Goal: Task Accomplishment & Management: Complete application form

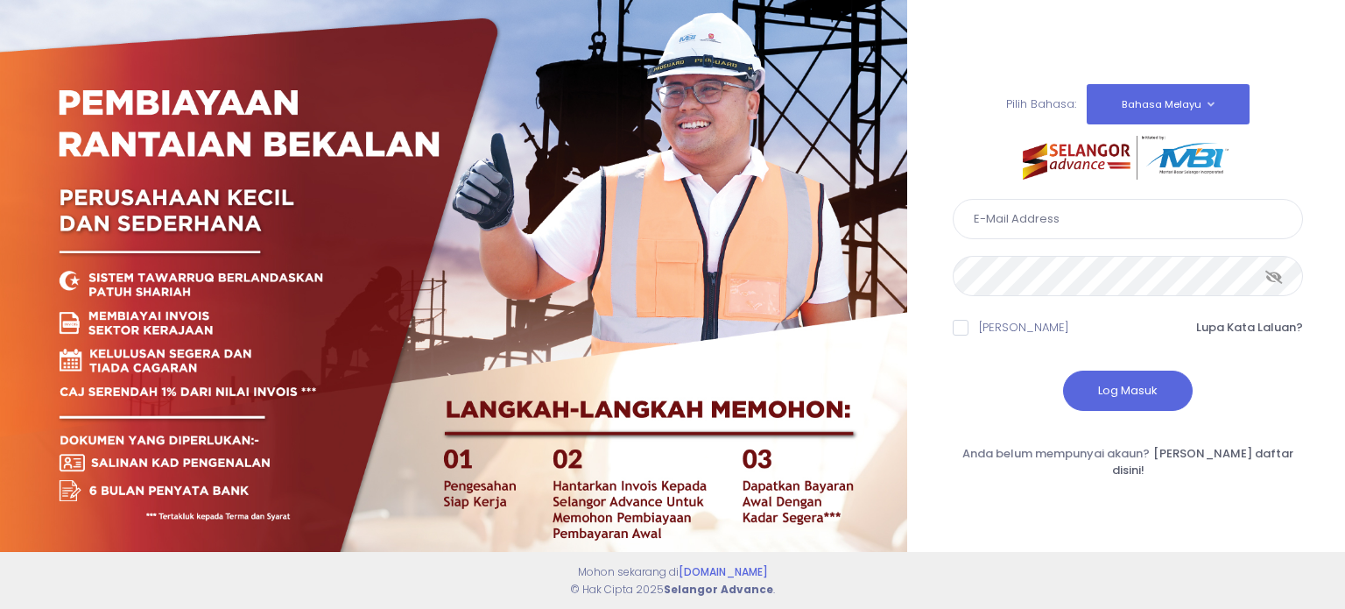
type input "ahmad.rizal@kdebwm.com"
click at [1281, 277] on icon at bounding box center [1275, 277] width 18 height 0
click at [1139, 405] on button "Log Masuk" at bounding box center [1128, 390] width 130 height 40
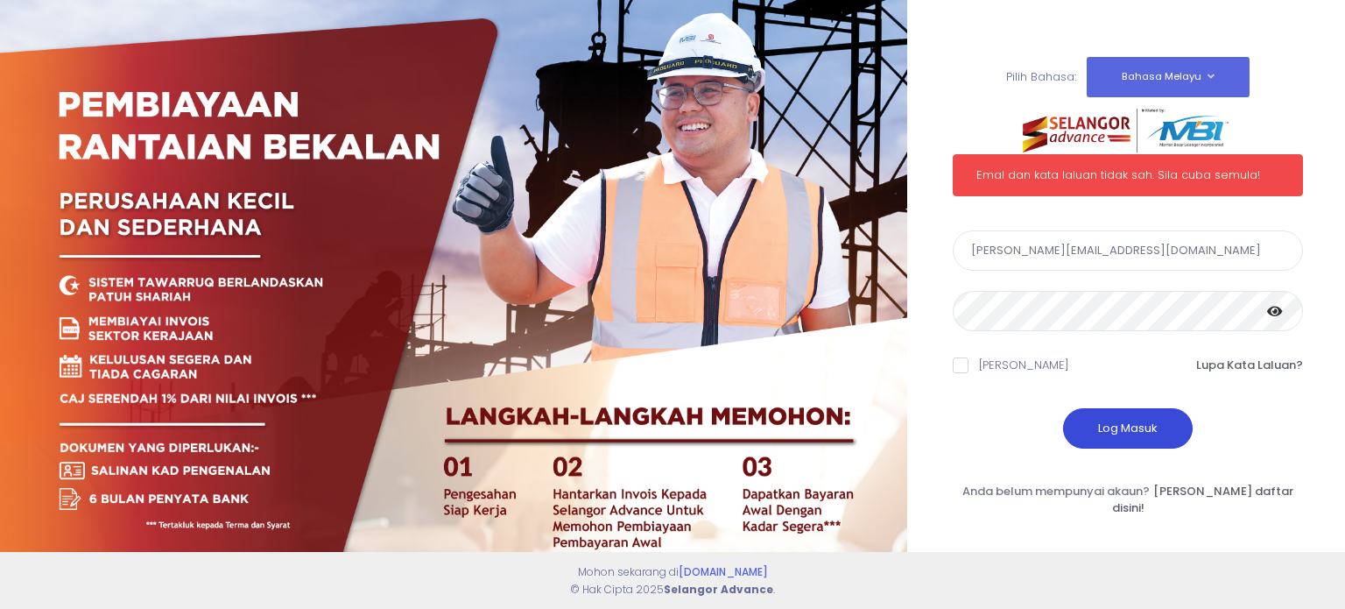
click at [1129, 434] on button "Log Masuk" at bounding box center [1128, 428] width 130 height 40
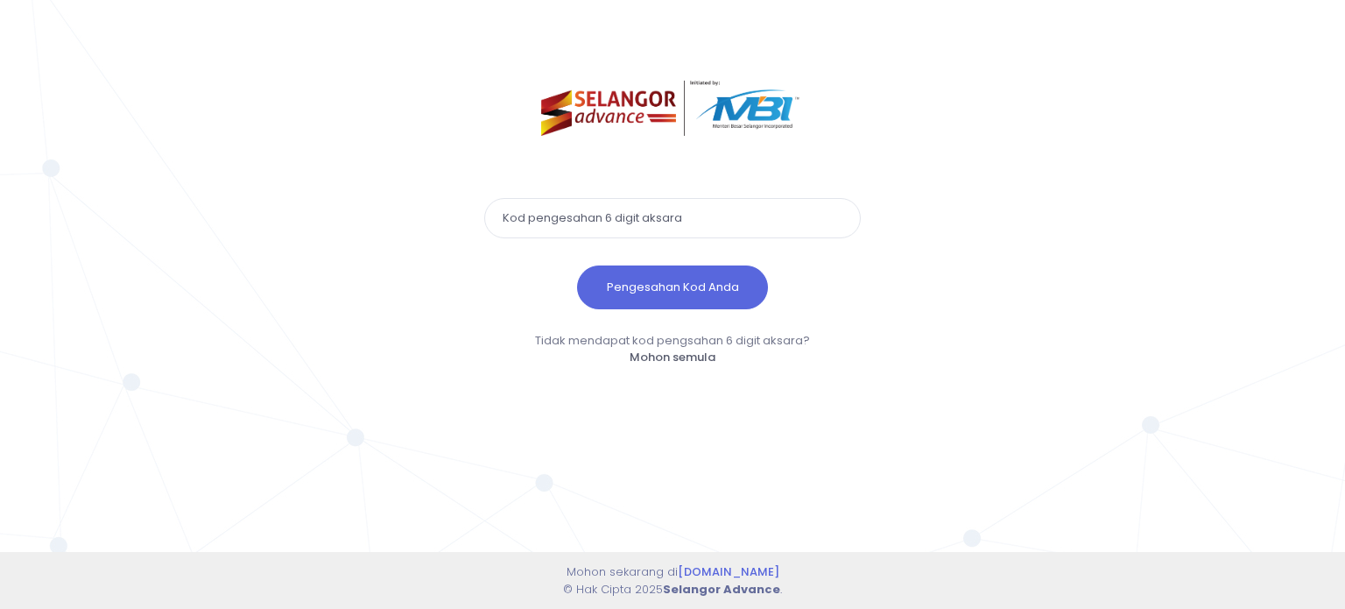
click at [753, 217] on input "text" at bounding box center [672, 218] width 377 height 40
paste input "761381"
type input "761381"
click at [704, 262] on form "761381 Pengesahan Kod Anda" at bounding box center [672, 245] width 377 height 128
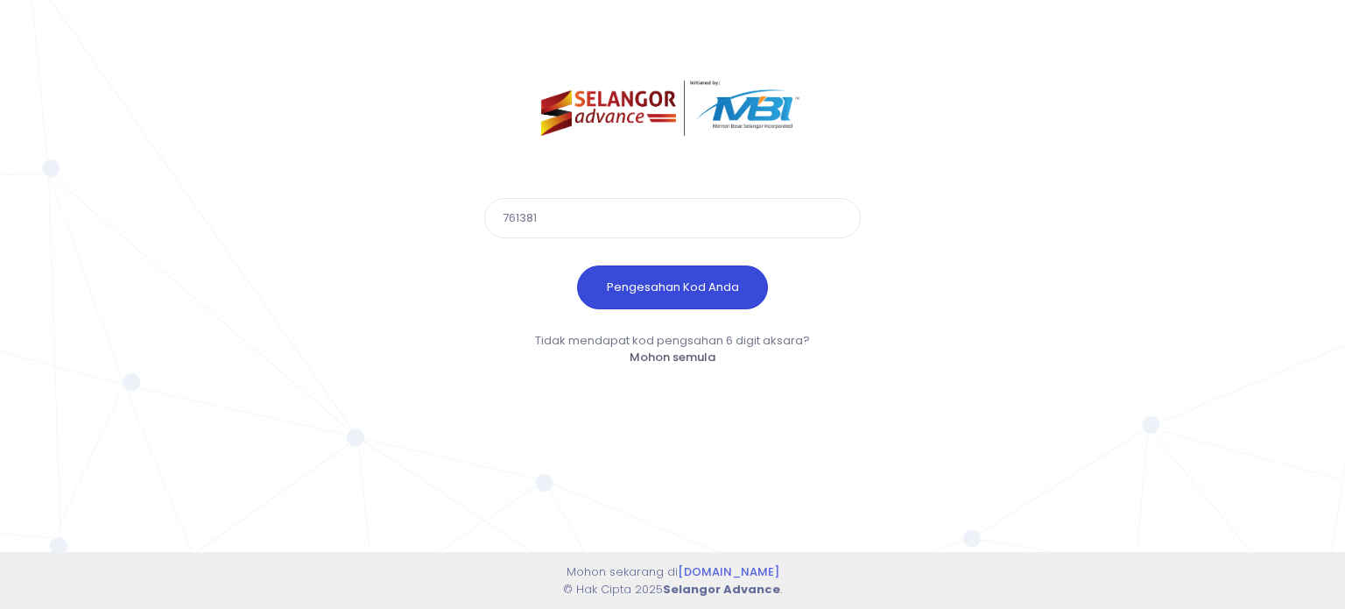
click at [706, 286] on button "Pengesahan Kod Anda" at bounding box center [672, 287] width 191 height 44
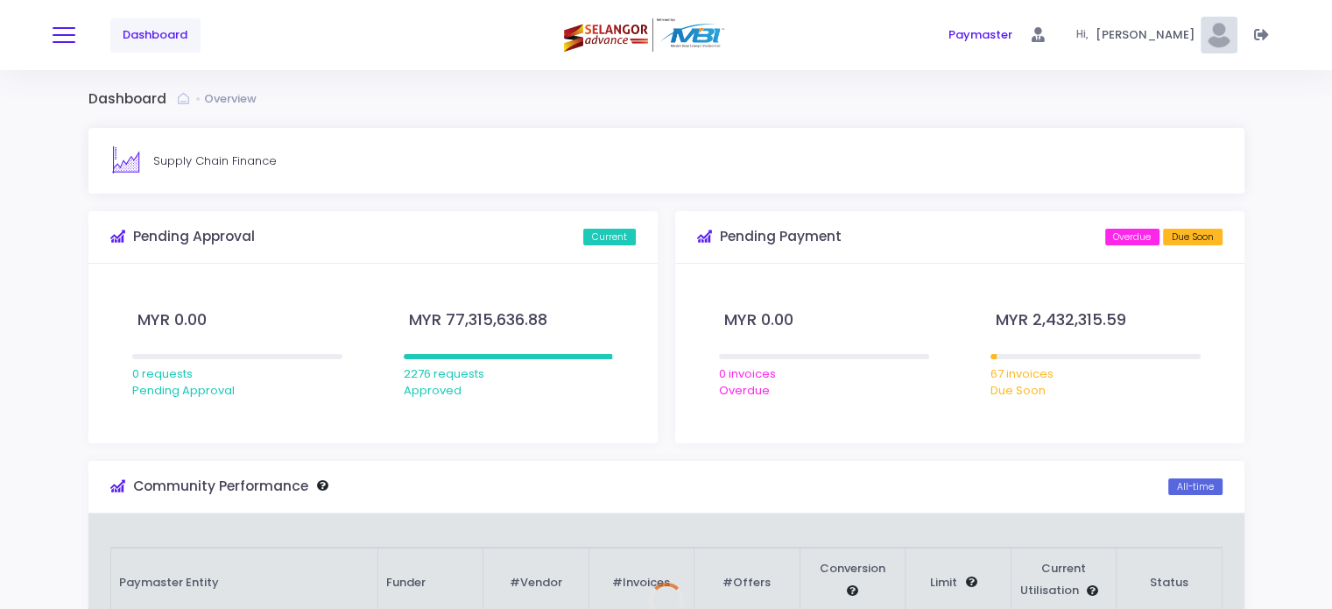
click at [60, 26] on button at bounding box center [64, 35] width 23 height 23
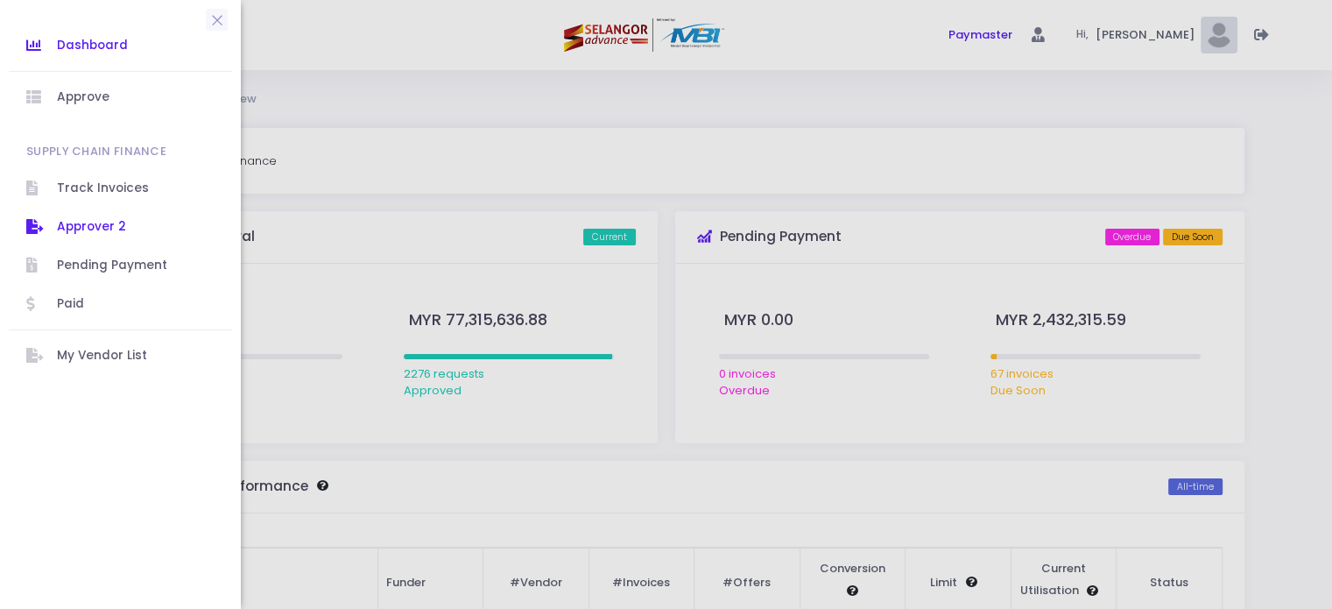
click at [95, 220] on span "Approver 2" at bounding box center [136, 226] width 158 height 23
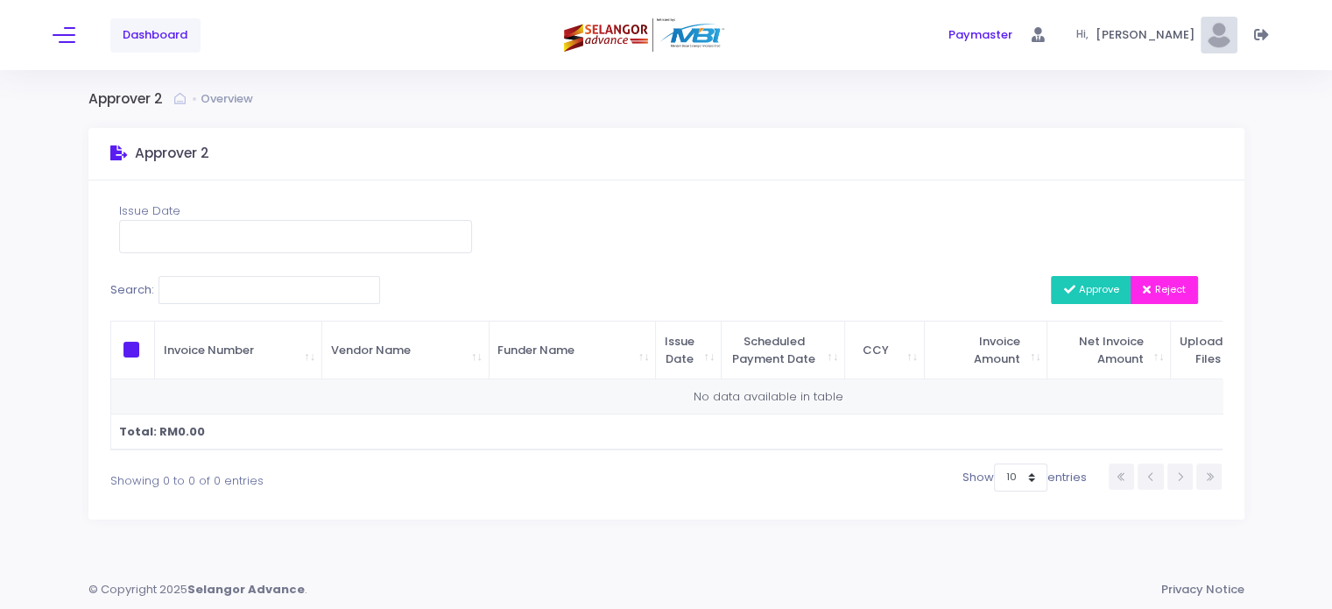
scroll to position [6, 0]
click at [75, 26] on div "Dashboard" at bounding box center [257, 35] width 409 height 70
click at [63, 34] on button at bounding box center [64, 35] width 23 height 23
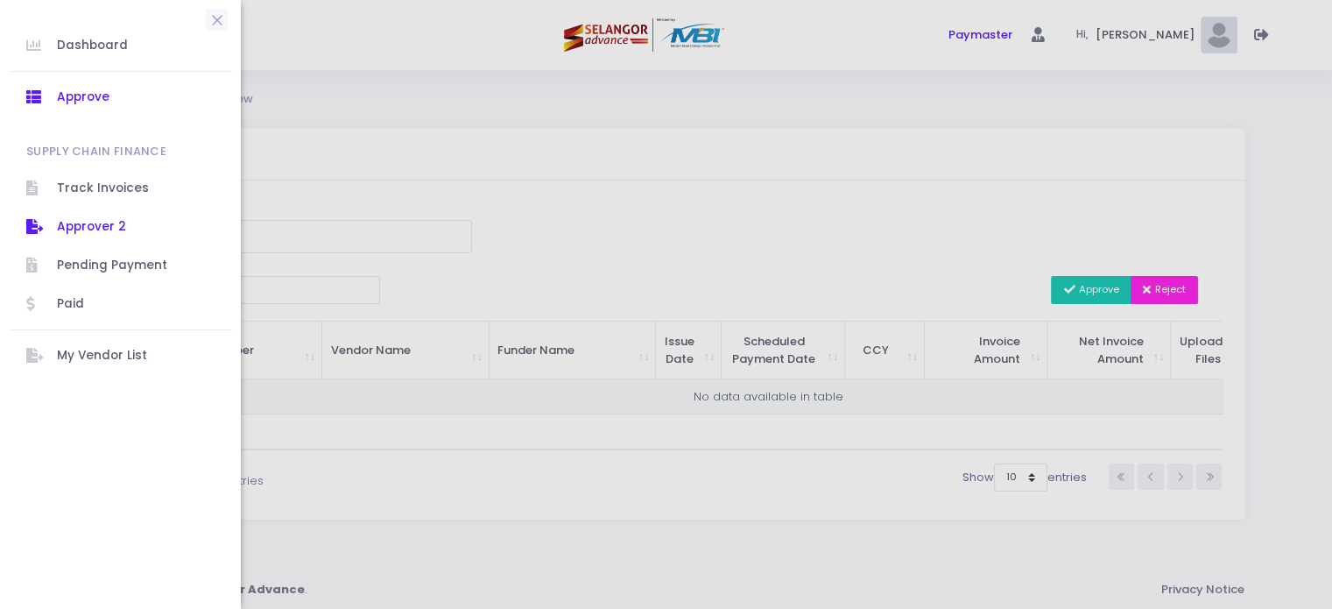
click at [96, 92] on span "Approve" at bounding box center [136, 97] width 158 height 23
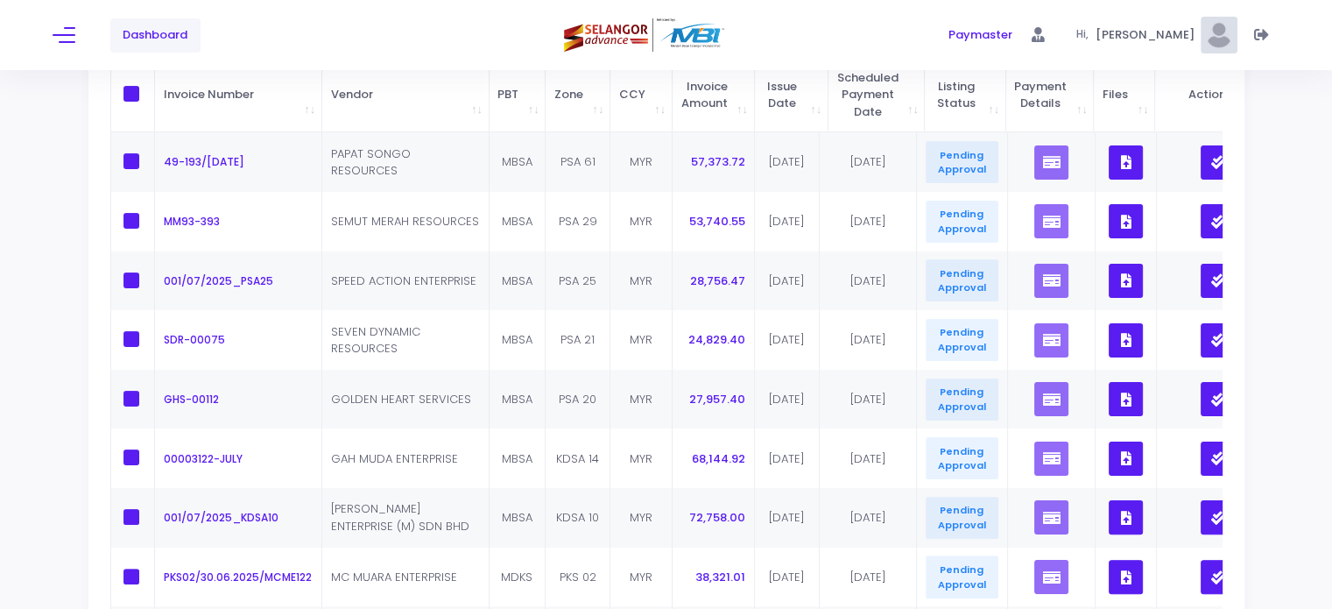
scroll to position [634, 0]
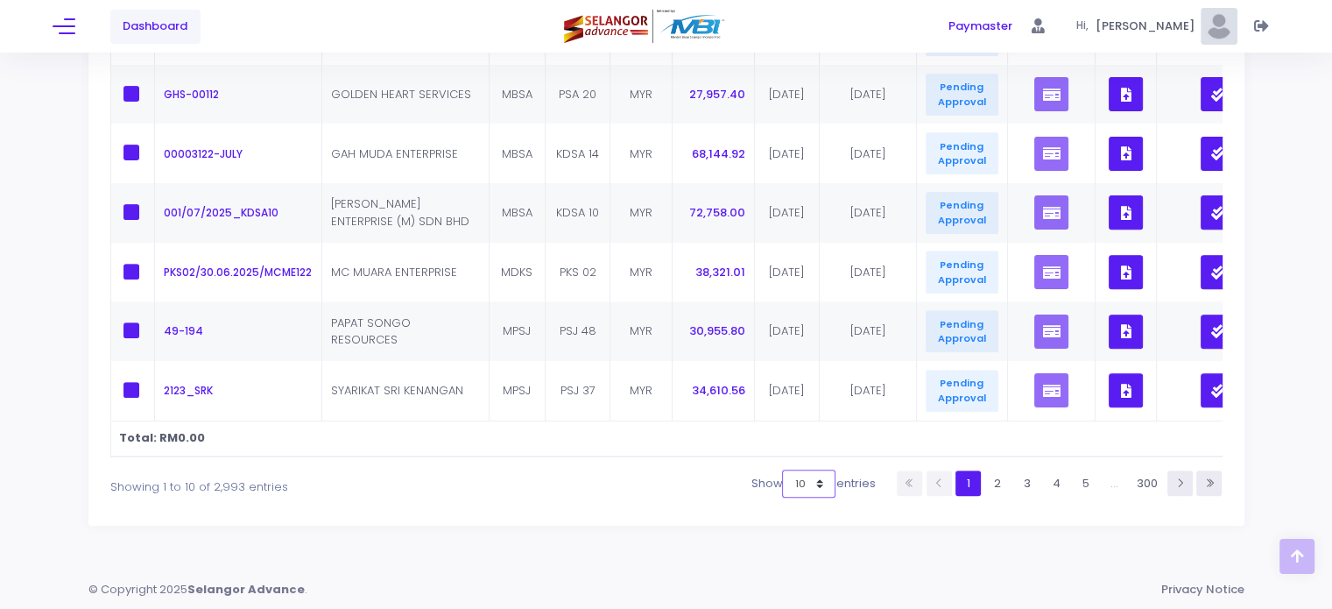
click at [817, 490] on select "10 25 50 100" at bounding box center [808, 483] width 53 height 28
select select "100"
click at [788, 497] on select "10 25 50 100" at bounding box center [808, 483] width 53 height 28
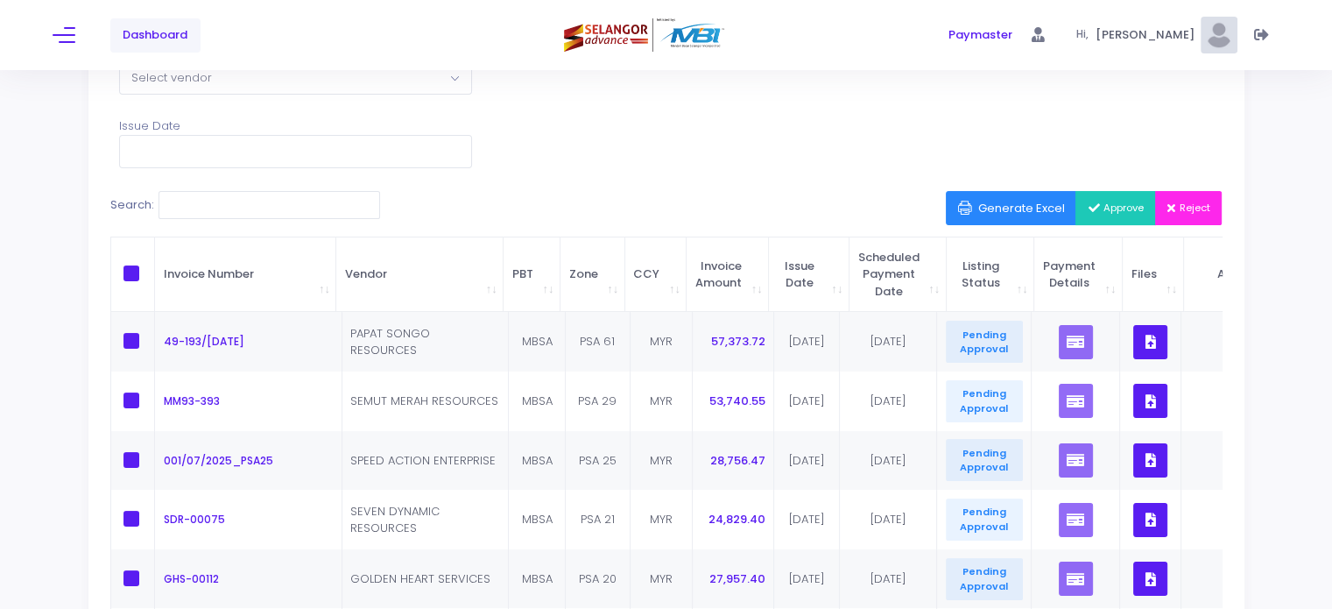
scroll to position [0, 0]
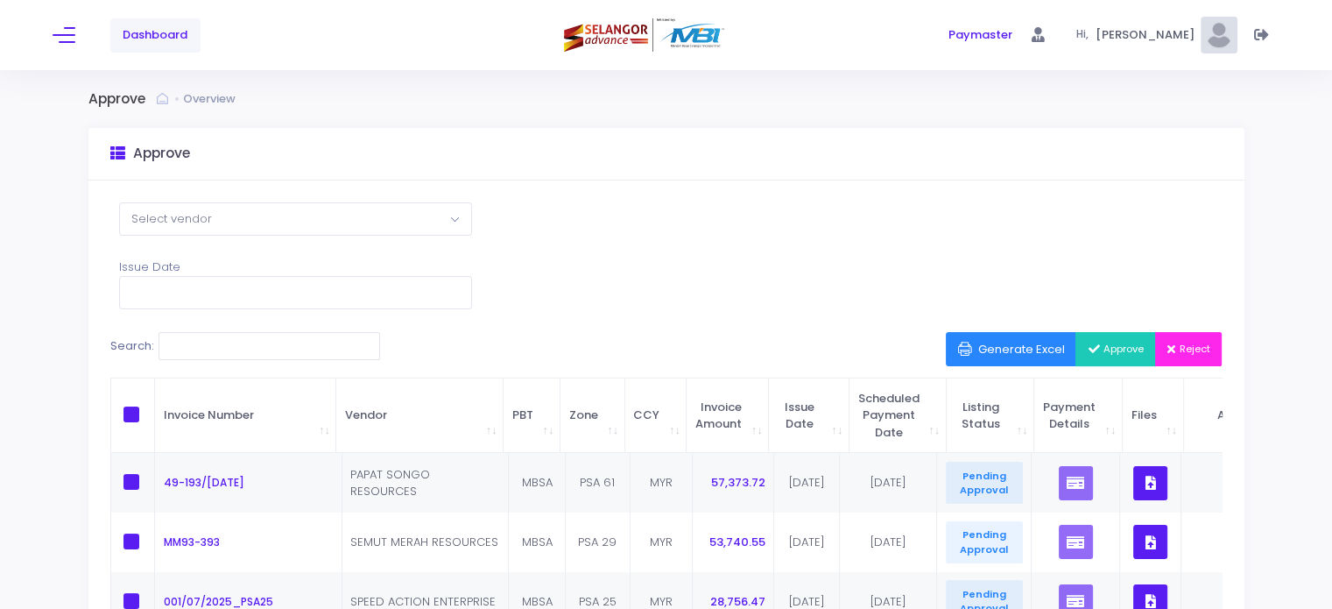
click at [135, 409] on span at bounding box center [131, 414] width 16 height 16
click at [150, 409] on input "checkbox" at bounding box center [155, 411] width 11 height 11
checkbox input "true"
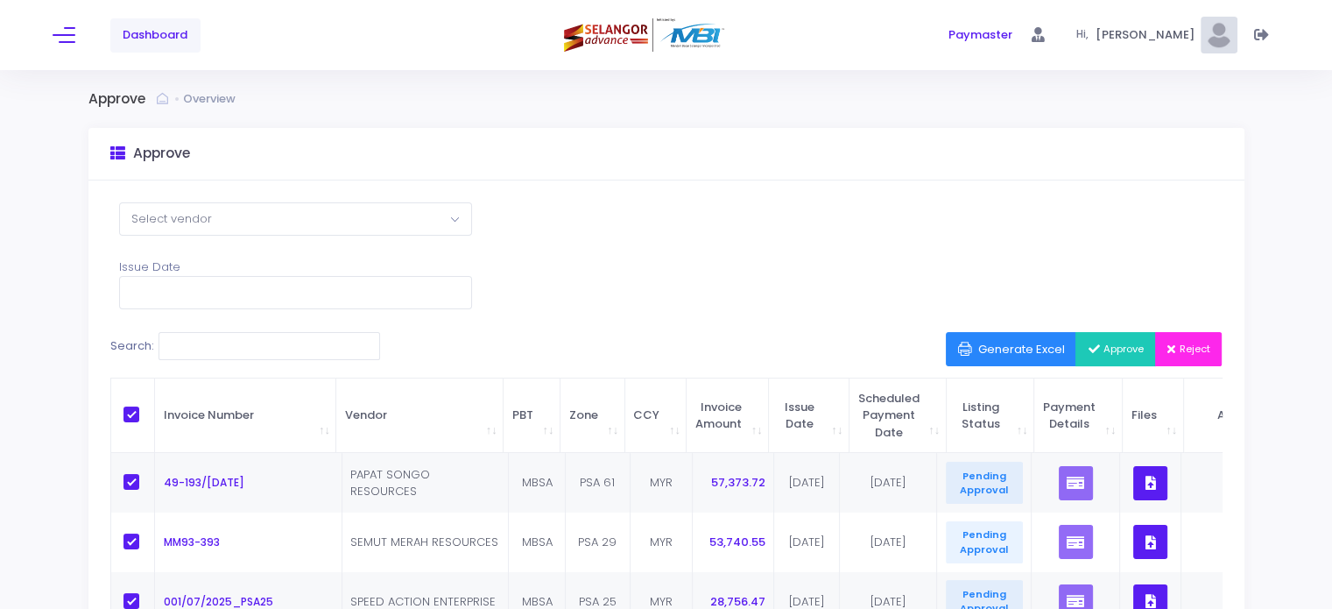
checkbox input "true"
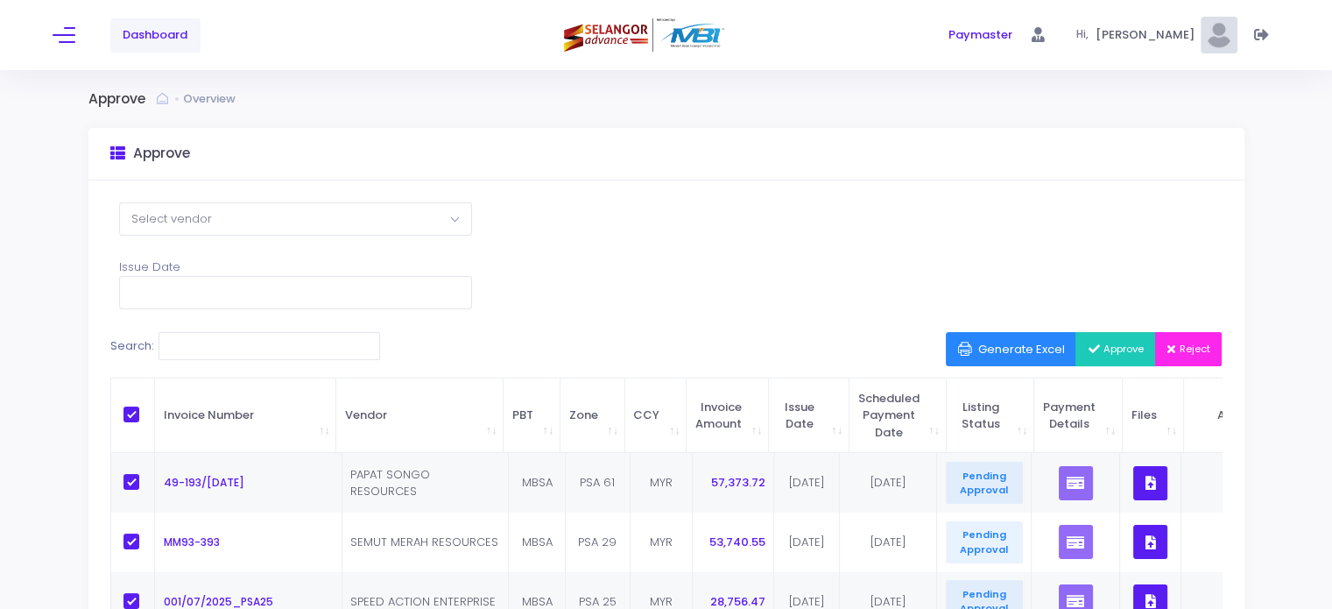
checkbox input "true"
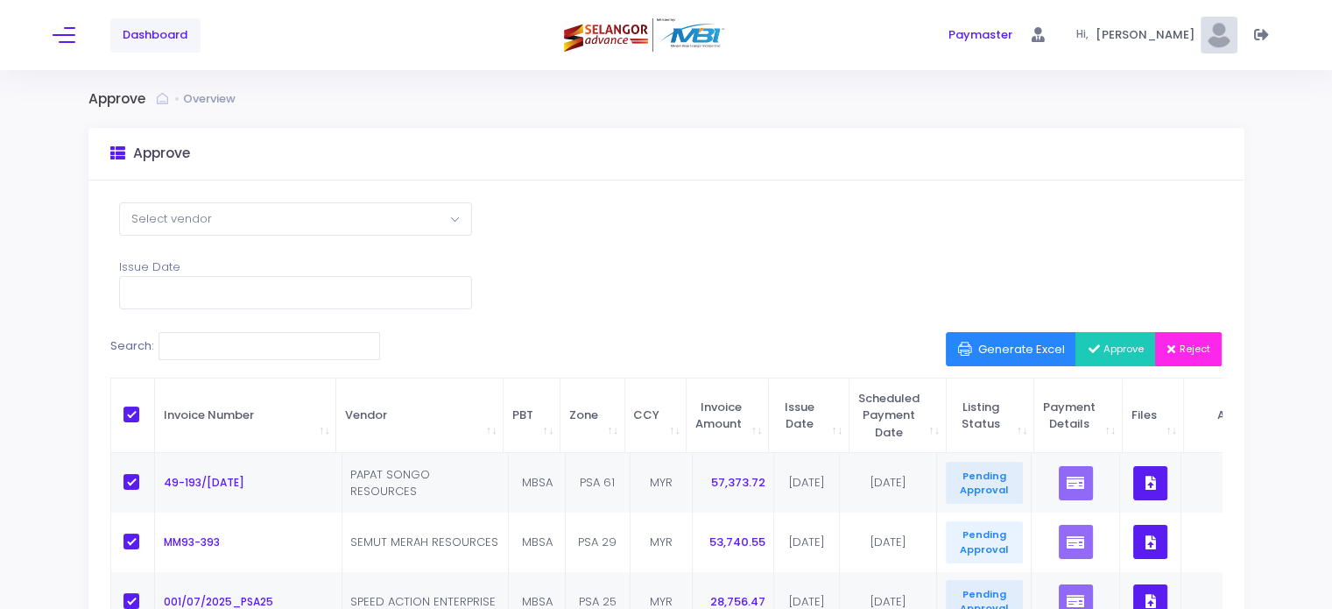
checkbox input "true"
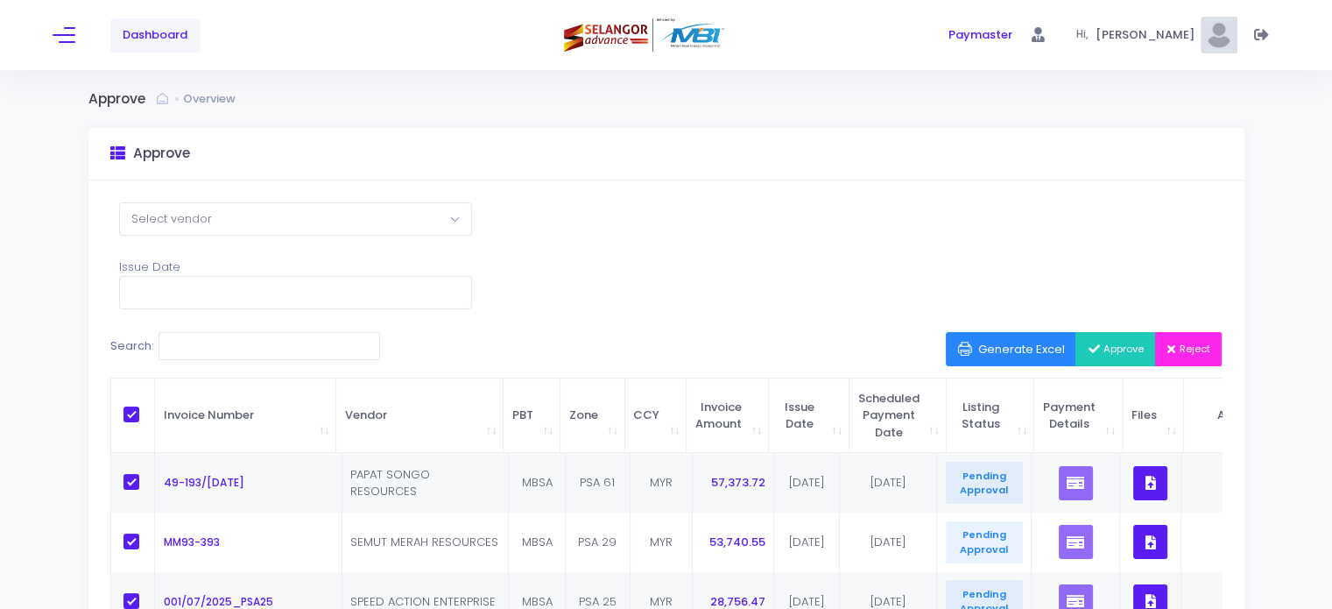
checkbox input "true"
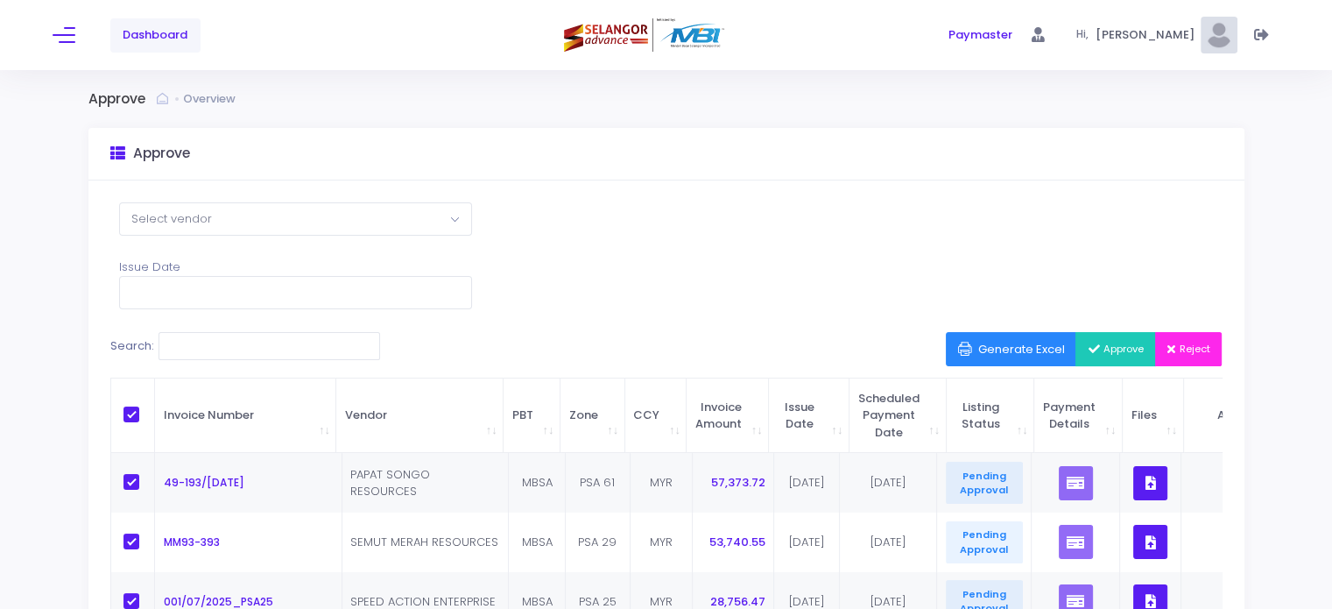
checkbox input "true"
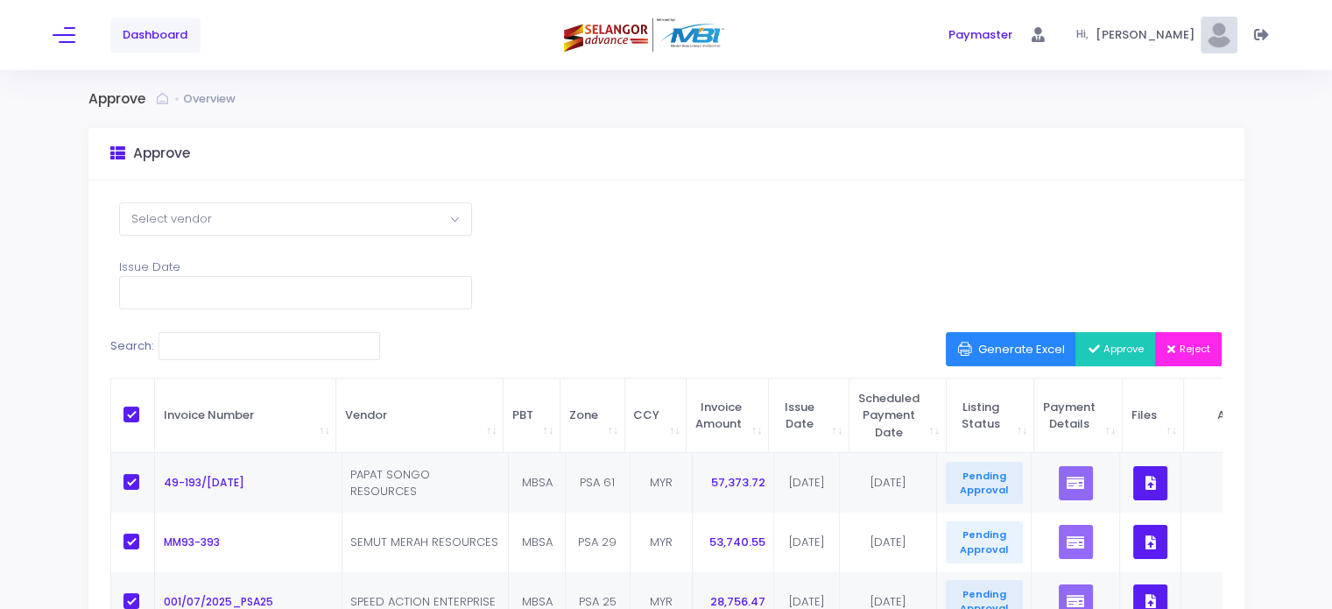
checkbox input "true"
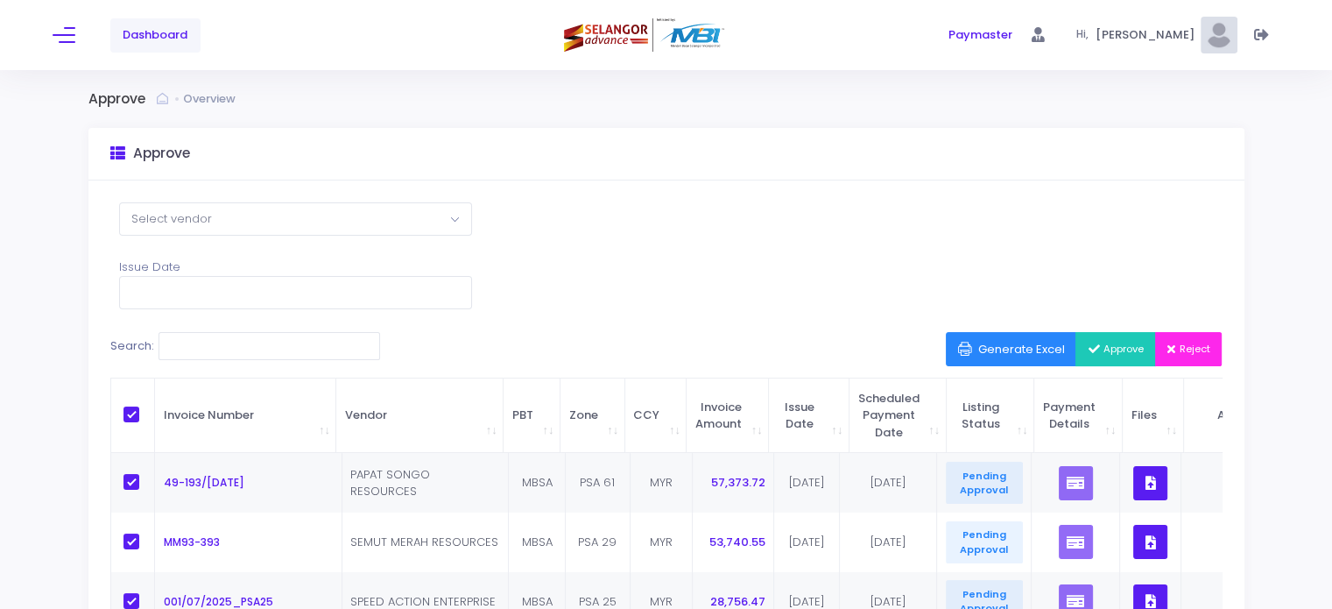
checkbox input "true"
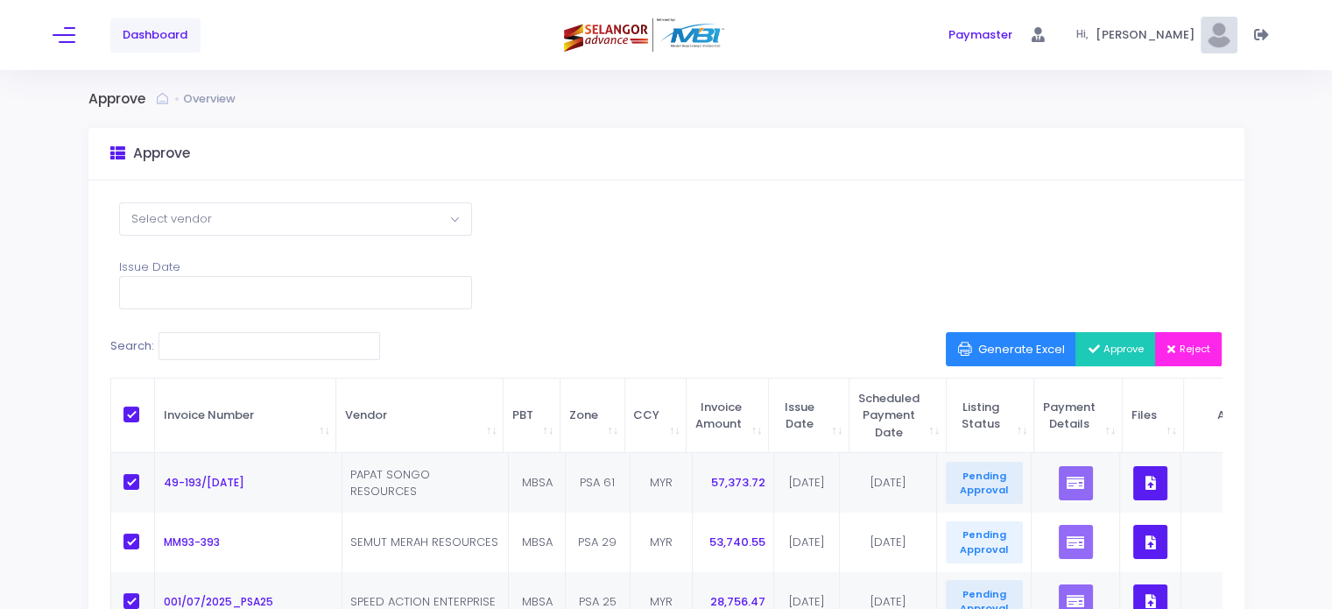
checkbox input "true"
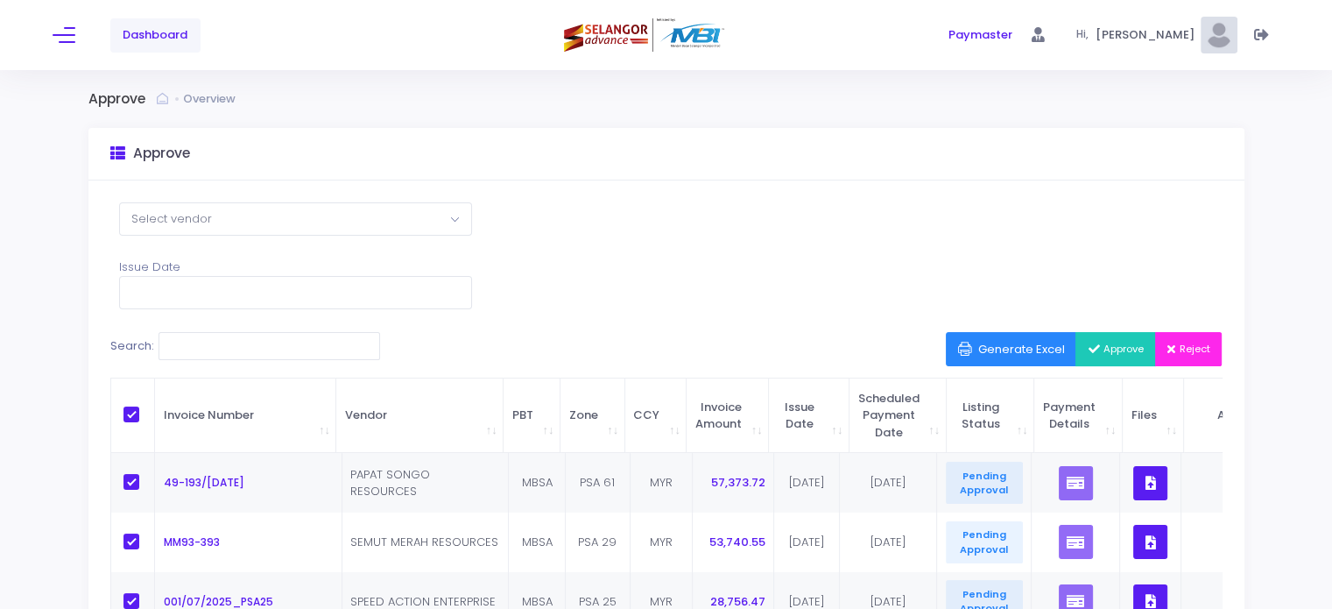
checkbox input "true"
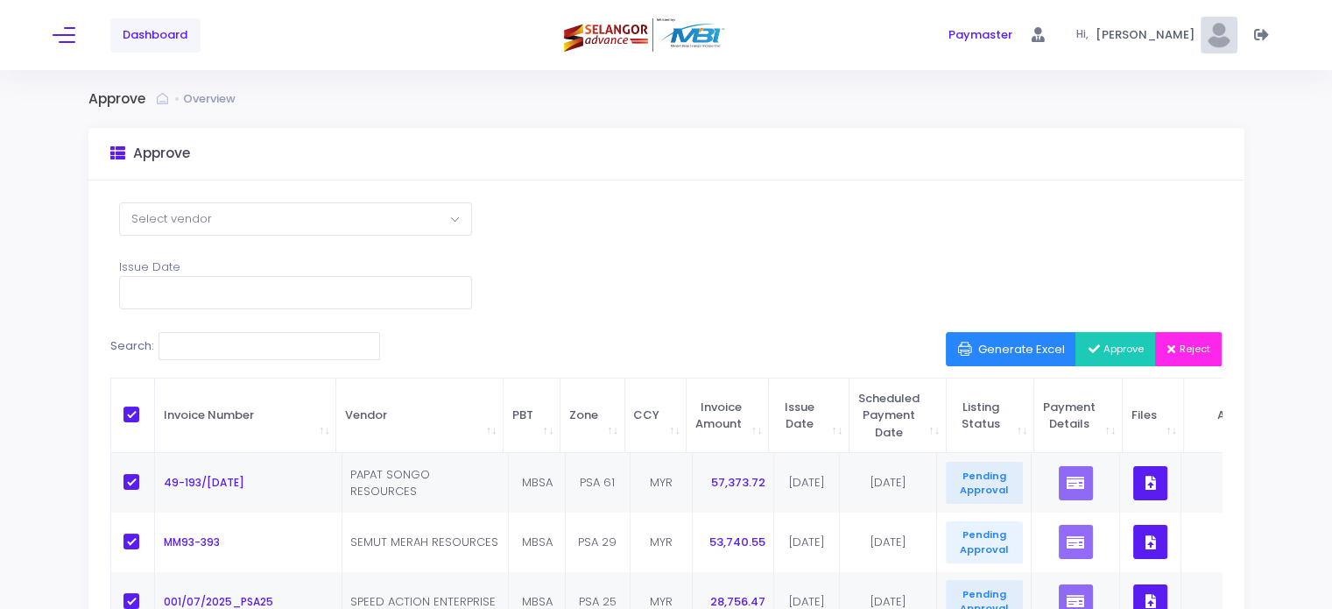
checkbox input "true"
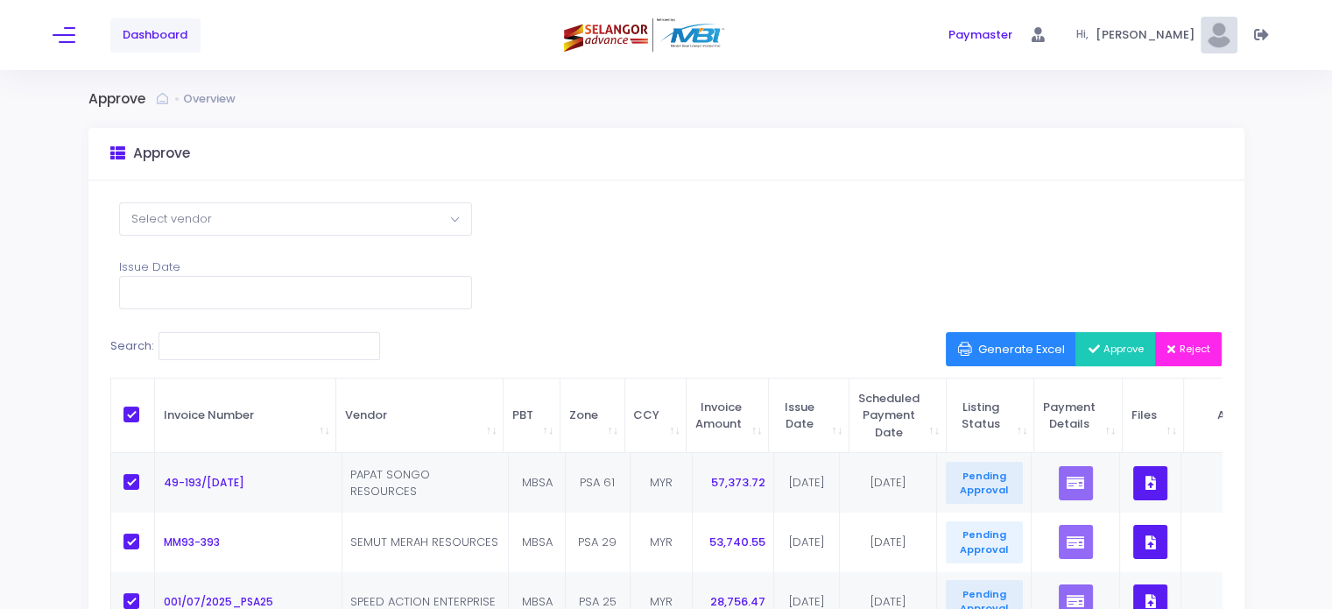
checkbox input "true"
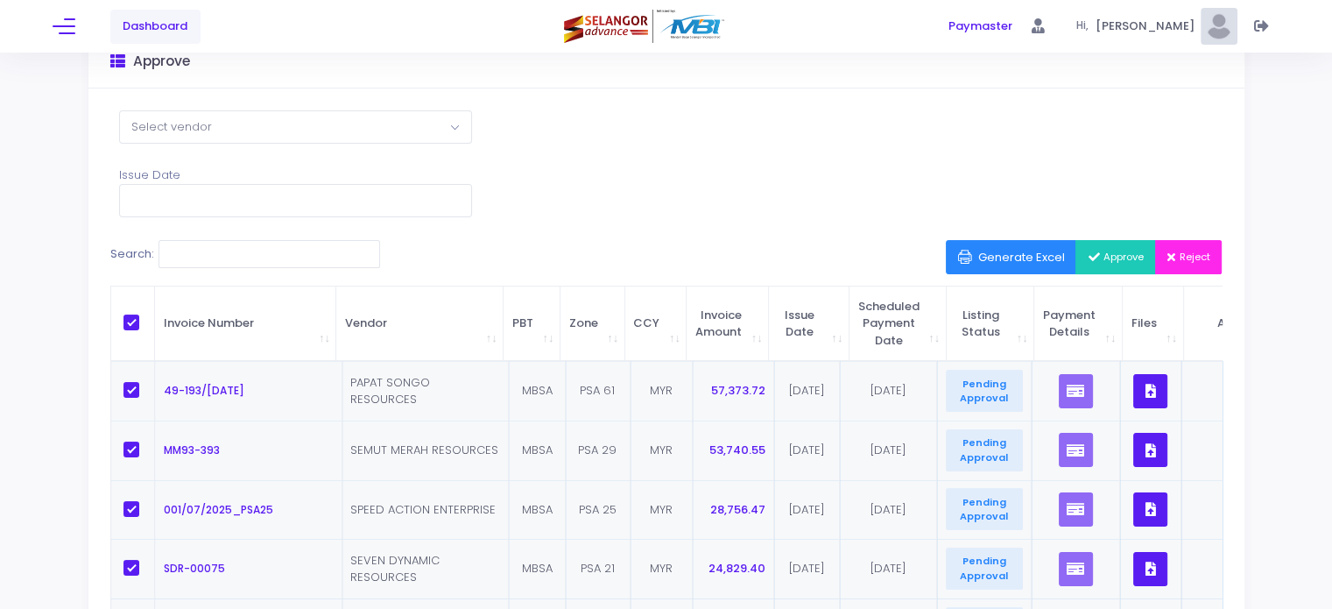
scroll to position [84, 0]
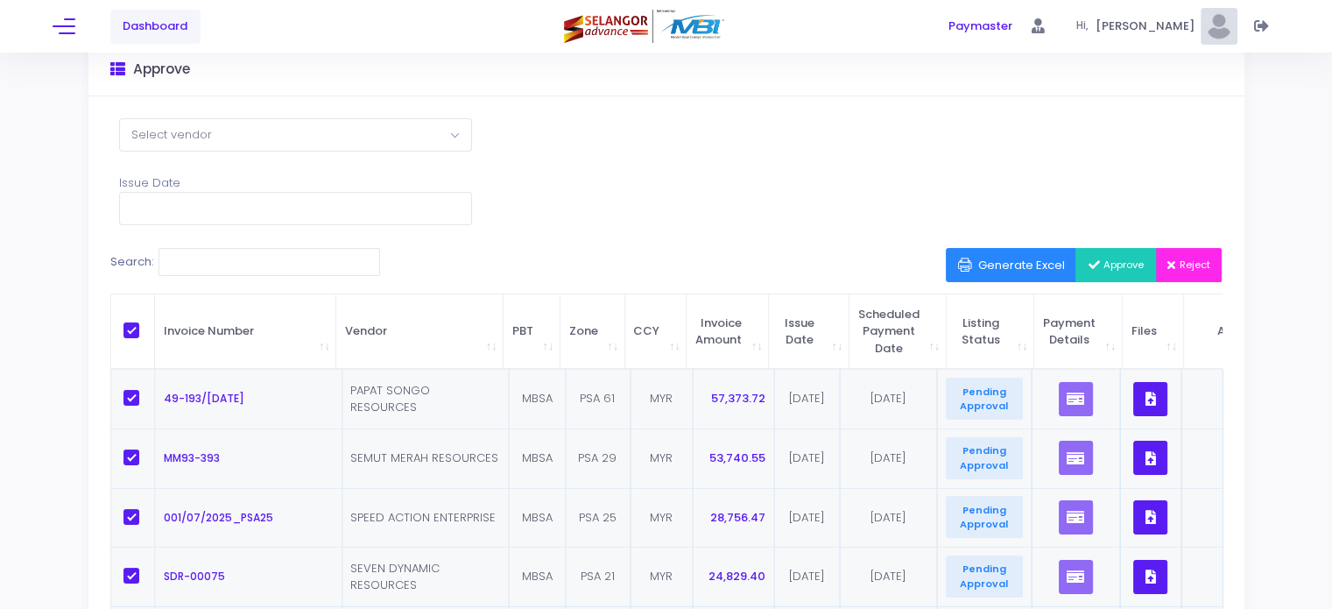
click at [1107, 265] on span "Approve" at bounding box center [1116, 265] width 56 height 14
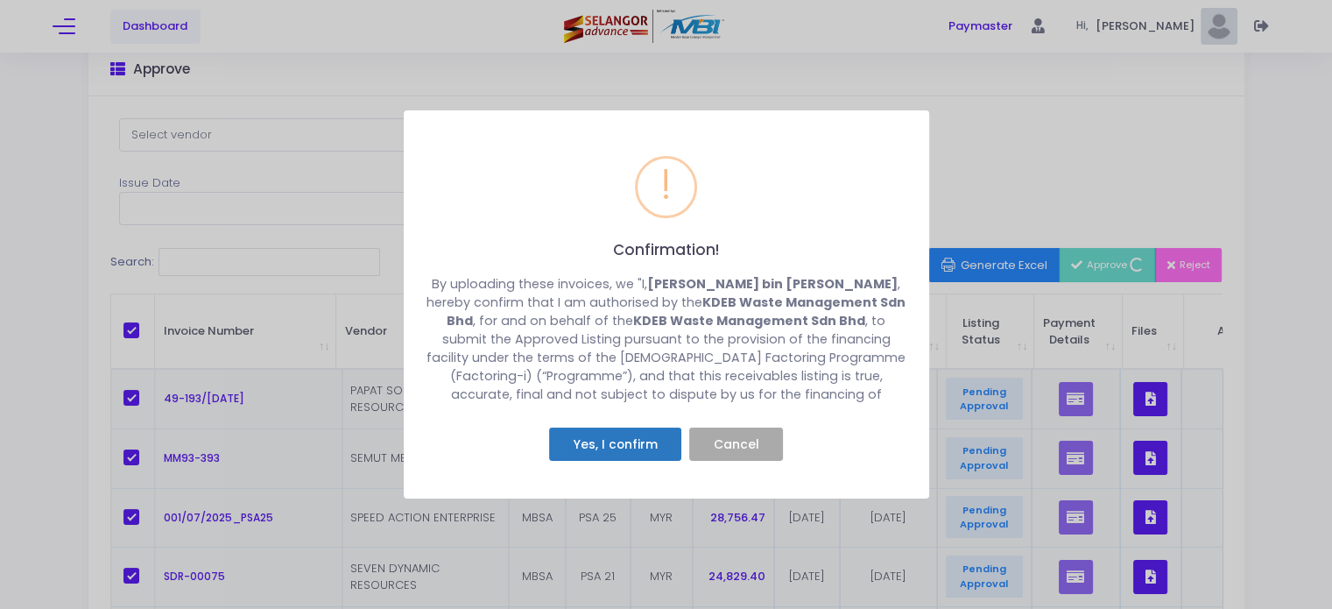
click at [631, 434] on button "Yes, I confirm" at bounding box center [615, 443] width 132 height 33
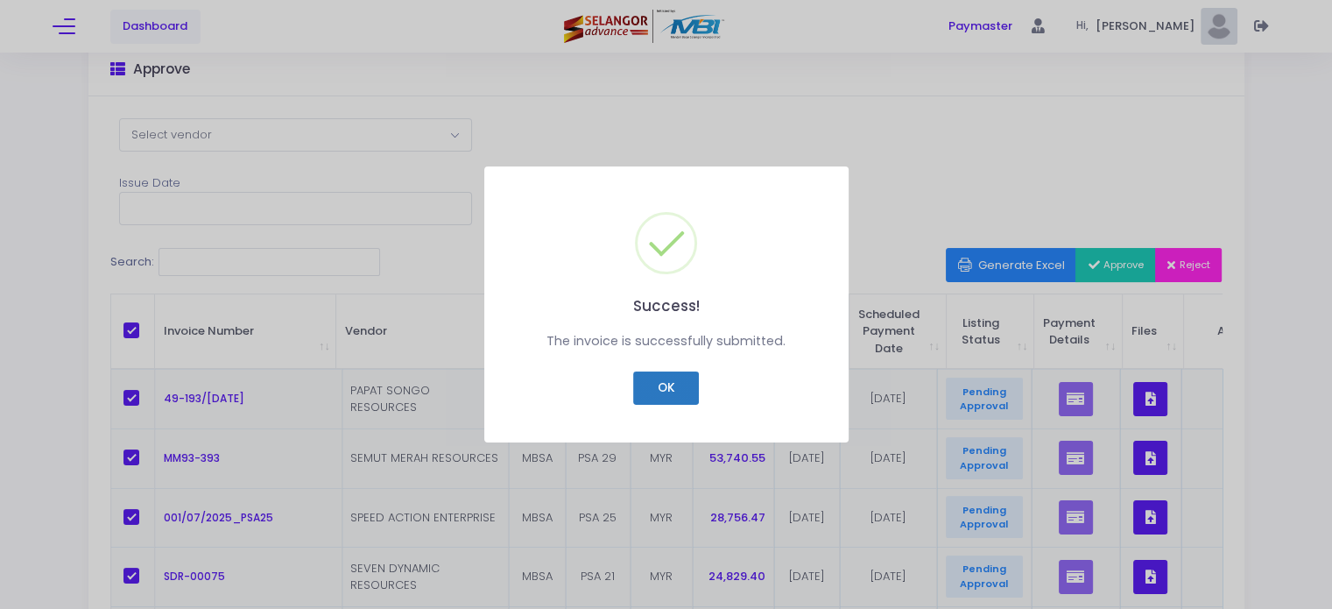
click at [681, 382] on button "OK" at bounding box center [666, 387] width 66 height 33
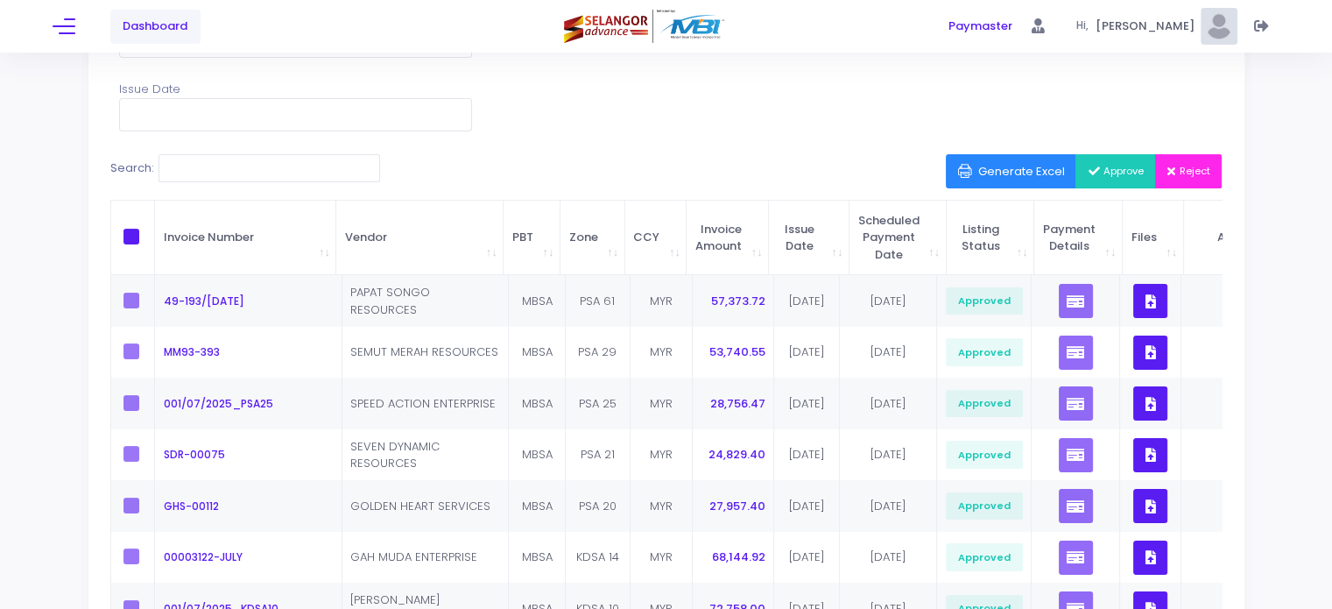
scroll to position [0, 0]
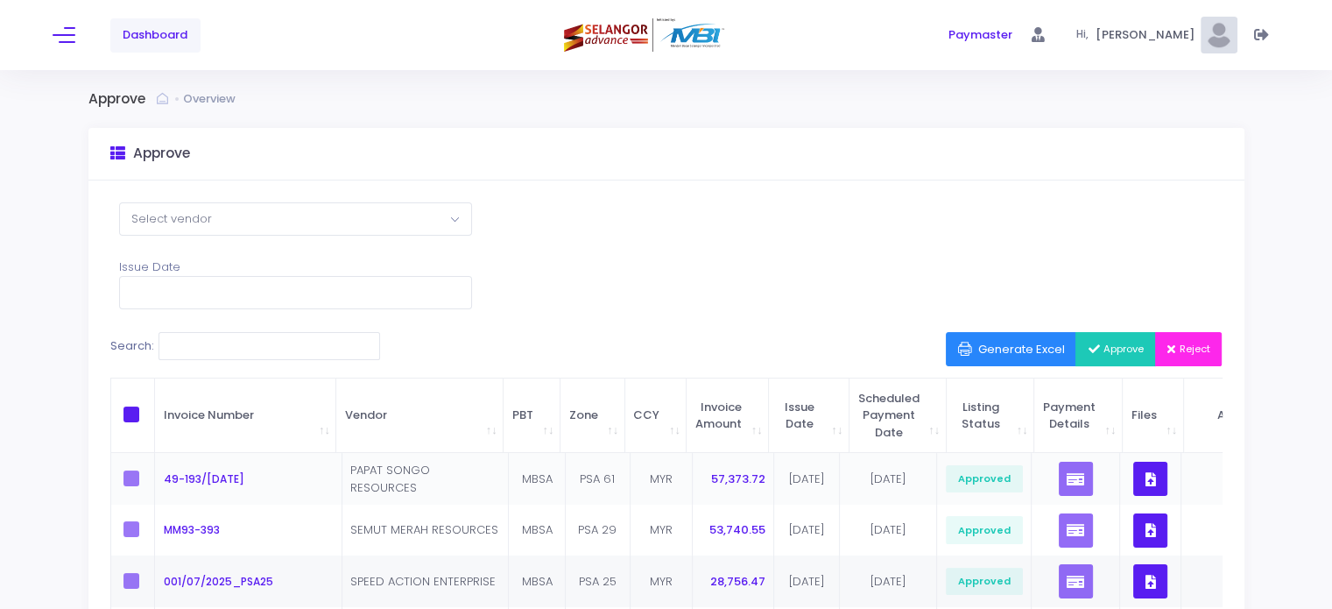
click at [131, 479] on label at bounding box center [136, 478] width 26 height 16
click at [1261, 35] on icon at bounding box center [1261, 35] width 15 height 0
